Goal: Task Accomplishment & Management: Manage account settings

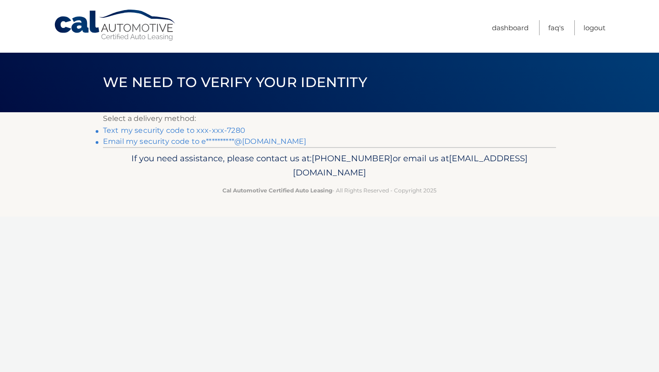
click at [227, 129] on link "Text my security code to xxx-xxx-7280" at bounding box center [174, 130] width 142 height 9
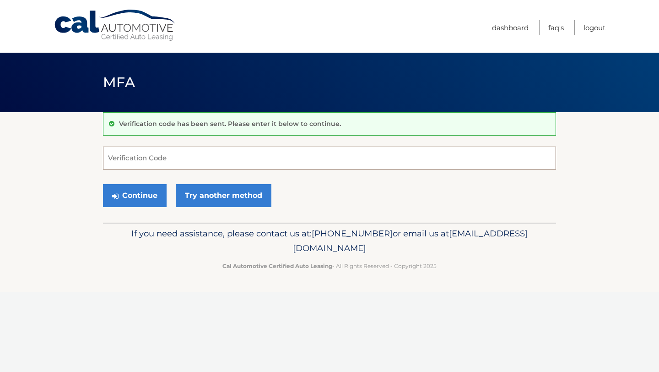
click at [212, 156] on input "Verification Code" at bounding box center [329, 157] width 453 height 23
type input "749005"
click at [151, 195] on button "Continue" at bounding box center [135, 195] width 64 height 23
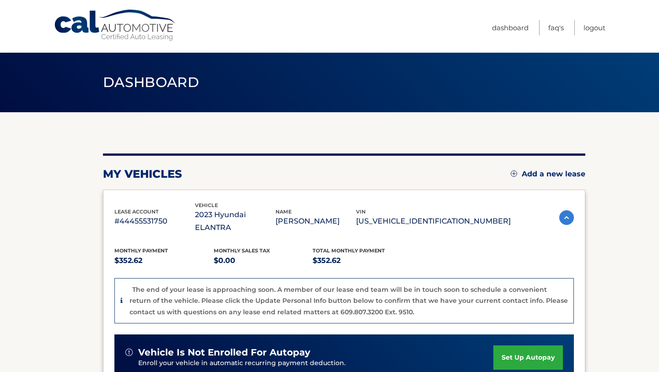
click at [540, 170] on link "Add a new lease" at bounding box center [548, 173] width 75 height 9
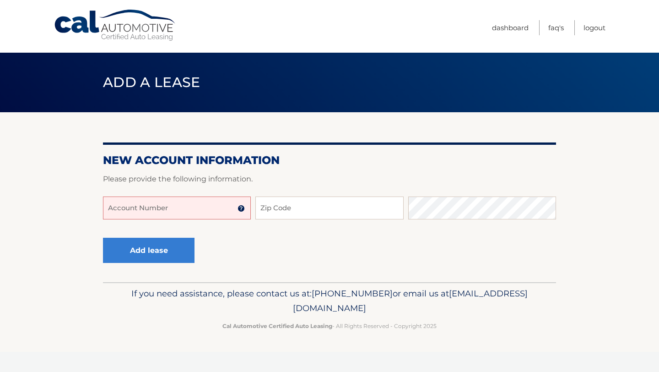
click at [183, 202] on input "Account Number" at bounding box center [177, 207] width 148 height 23
type input "44455997375"
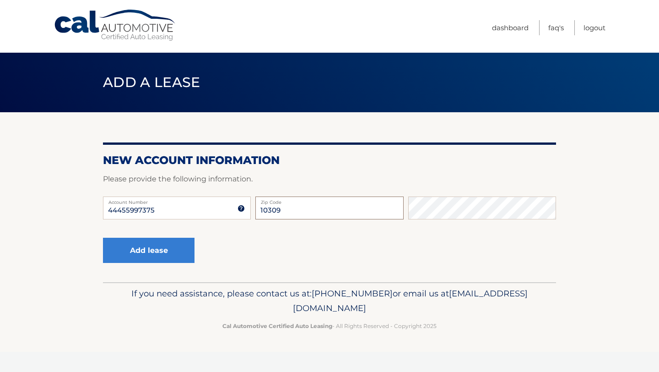
type input "10309"
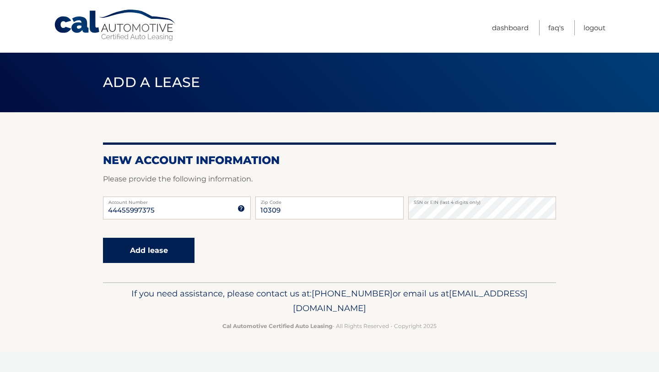
click at [135, 251] on button "Add lease" at bounding box center [149, 249] width 92 height 25
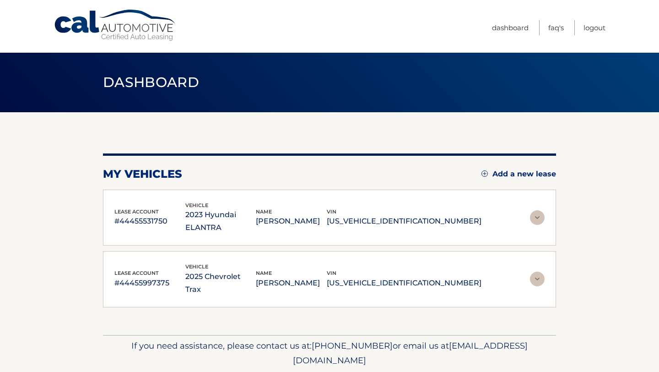
click at [538, 271] on img at bounding box center [537, 278] width 15 height 15
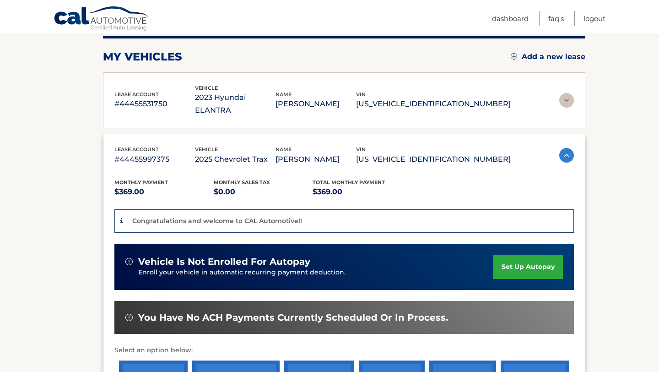
scroll to position [118, 0]
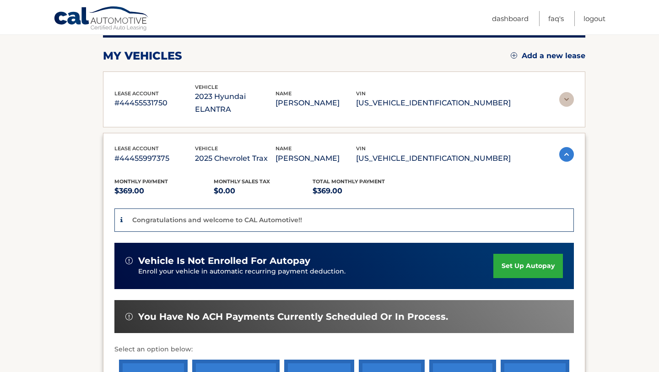
click at [520, 254] on link "set up autopay" at bounding box center [528, 266] width 70 height 24
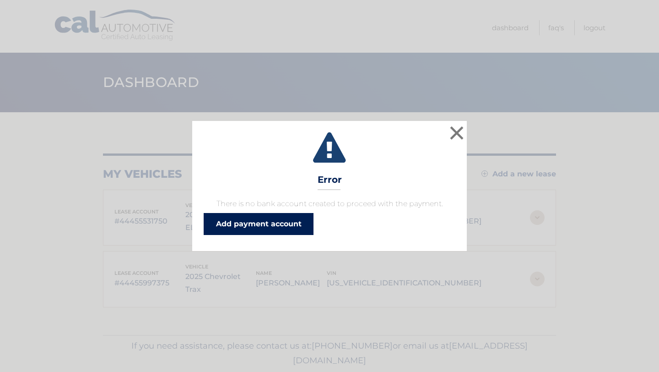
click at [286, 219] on link "Add payment account" at bounding box center [259, 224] width 110 height 22
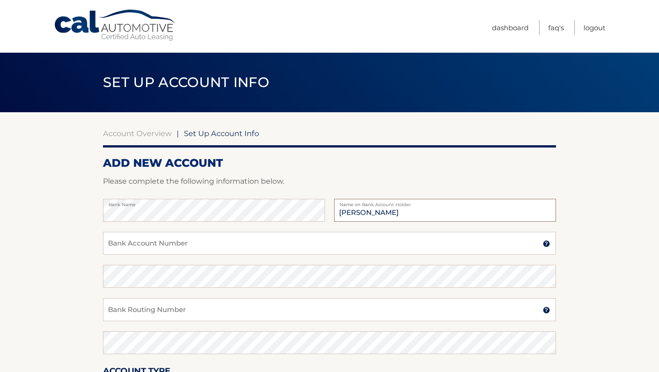
type input "[PERSON_NAME]"
click at [175, 242] on input "Bank Account Number" at bounding box center [329, 243] width 453 height 23
type input "9978379168"
click at [141, 310] on input "Bank Routing Number" at bounding box center [329, 309] width 453 height 23
type input "021000089"
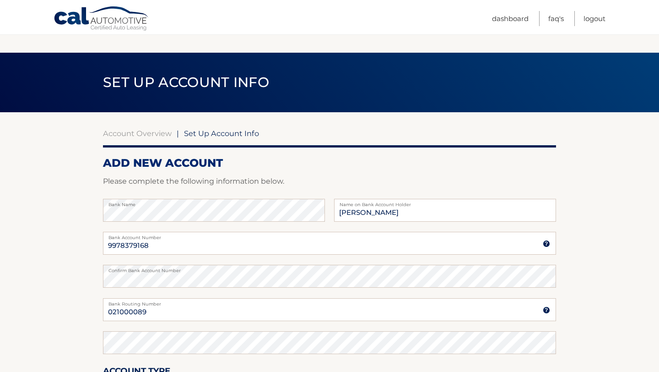
scroll to position [159, 0]
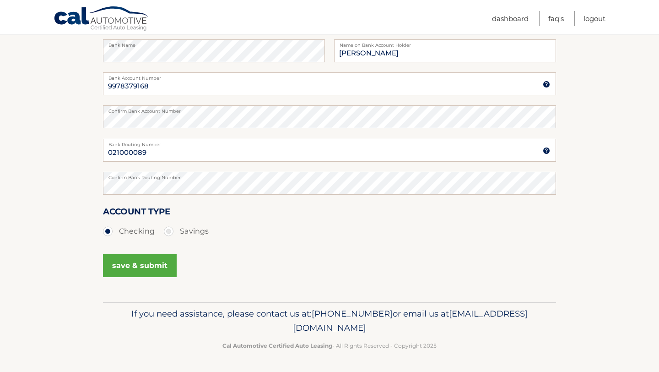
click at [134, 274] on button "save & submit" at bounding box center [140, 265] width 74 height 23
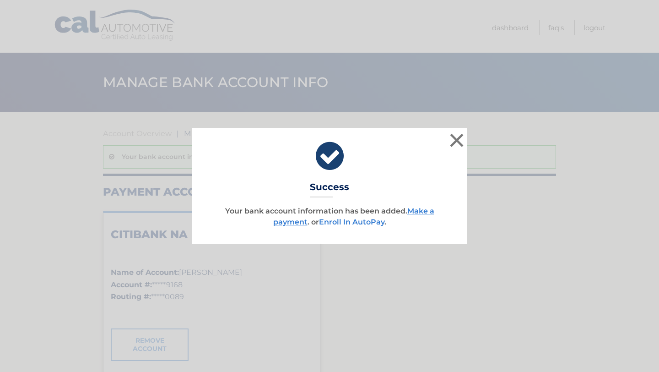
click at [354, 223] on link "Enroll In AutoPay" at bounding box center [351, 221] width 65 height 9
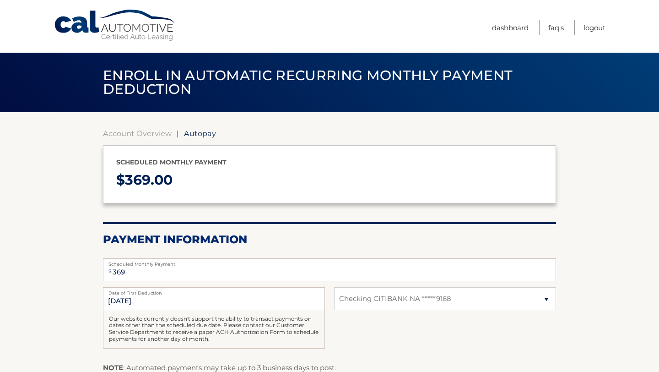
select select "OGRkMTBhMjYtZDIyMy00YjcxLTg4YjctY2IzNzQzNzc0ZDBi"
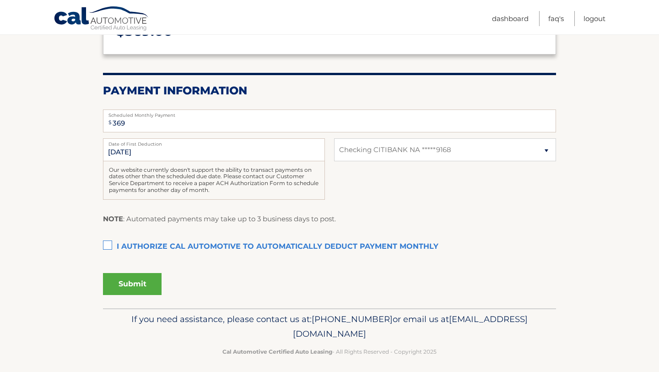
scroll to position [154, 0]
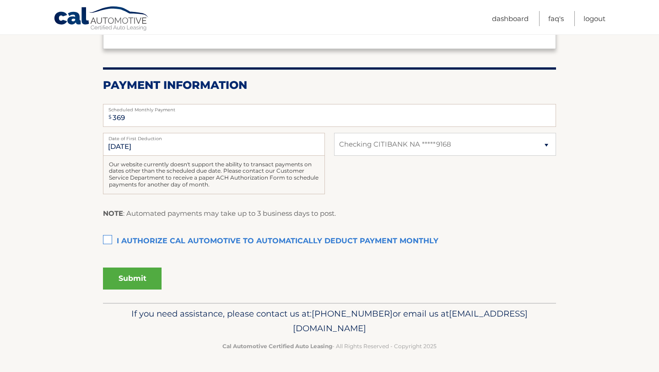
click at [108, 238] on label "I authorize cal automotive to automatically deduct payment monthly This checkbo…" at bounding box center [329, 241] width 453 height 18
click at [0, 0] on input "I authorize cal automotive to automatically deduct payment monthly This checkbo…" at bounding box center [0, 0] width 0 height 0
click at [126, 279] on button "Submit" at bounding box center [132, 278] width 59 height 22
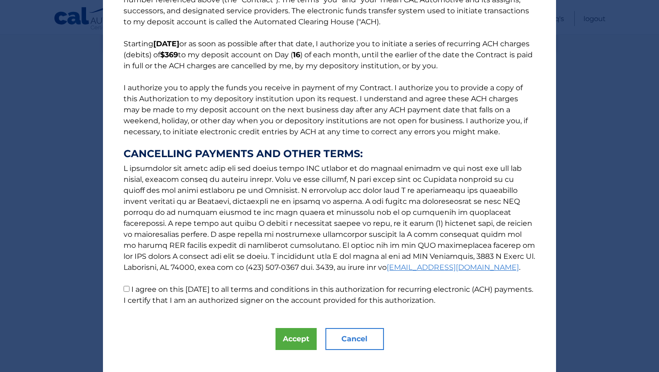
scroll to position [61, 0]
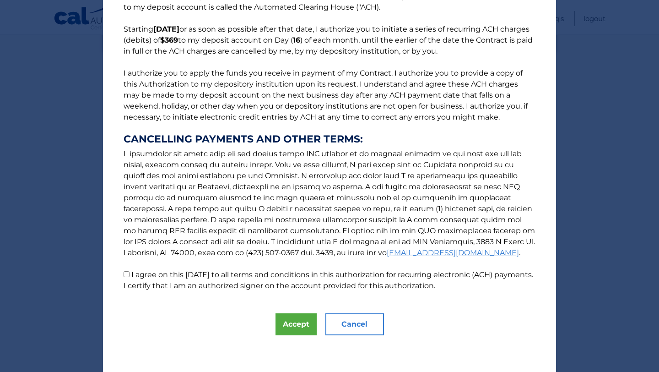
click at [126, 273] on input "I agree on this 08/30/2025 to all terms and conditions in this authorization fo…" at bounding box center [127, 274] width 6 height 6
checkbox input "true"
click at [286, 324] on button "Accept" at bounding box center [295, 324] width 41 height 22
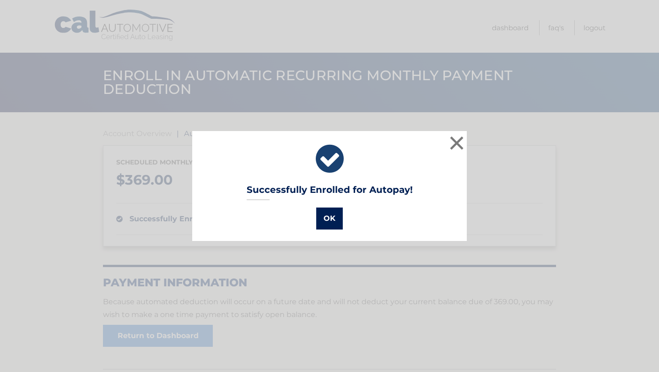
click at [332, 222] on button "OK" at bounding box center [329, 218] width 27 height 22
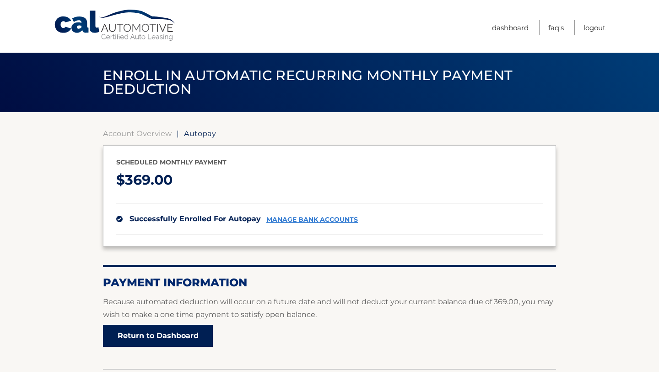
click at [148, 330] on link "Return to Dashboard" at bounding box center [158, 335] width 110 height 22
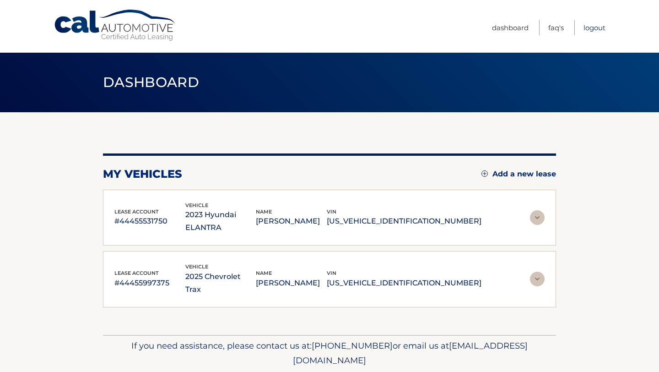
click at [598, 27] on link "Logout" at bounding box center [594, 27] width 22 height 15
